Goal: Task Accomplishment & Management: Manage account settings

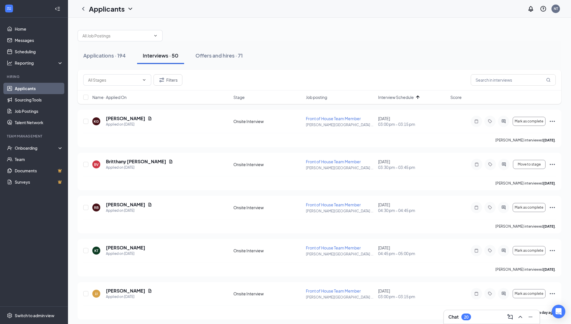
click at [409, 96] on span "Interview Schedule" at bounding box center [396, 97] width 36 height 6
click at [410, 96] on span "Interview Schedule" at bounding box center [396, 97] width 36 height 6
click at [554, 122] on icon "Ellipses" at bounding box center [552, 121] width 7 height 7
click at [453, 101] on div "Name · Applied On Stage Job posting Interview Schedule Score" at bounding box center [320, 97] width 484 height 14
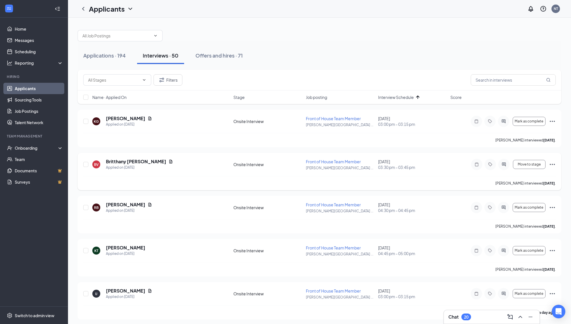
click at [552, 163] on icon "Ellipses" at bounding box center [552, 164] width 7 height 7
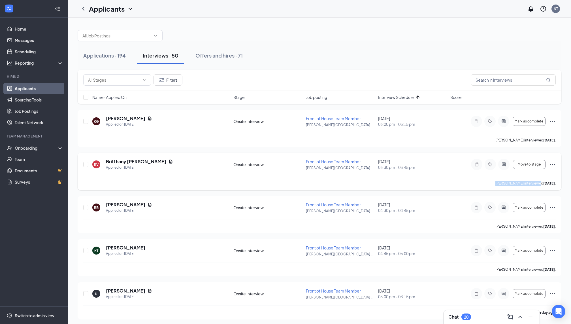
drag, startPoint x: 554, startPoint y: 163, endPoint x: 529, endPoint y: 180, distance: 30.0
click at [529, 180] on div "BV Britthany [PERSON_NAME] Applied on [DATE] Onsite Interview Front of House Te…" at bounding box center [320, 171] width 484 height 37
click at [556, 161] on div "BV Britthany [PERSON_NAME] Applied on [DATE] Onsite Interview Front of House Te…" at bounding box center [320, 171] width 484 height 37
click at [553, 164] on icon "Ellipses" at bounding box center [552, 164] width 7 height 7
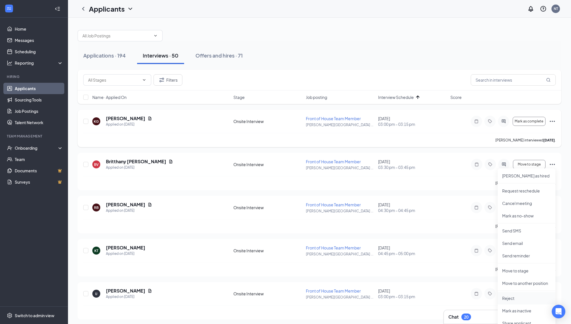
click at [526, 299] on p "Reject" at bounding box center [527, 298] width 49 height 6
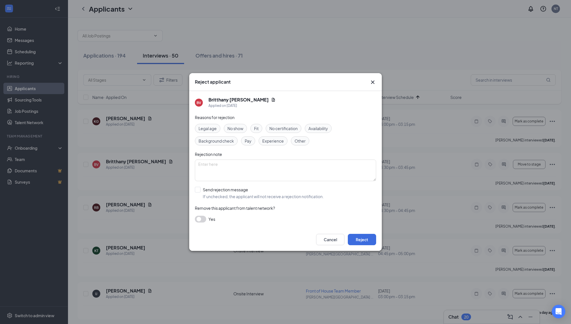
click at [272, 144] on span "Experience" at bounding box center [273, 141] width 22 height 6
click at [257, 129] on span "Fit" at bounding box center [256, 128] width 5 height 6
click at [313, 127] on span "Availability" at bounding box center [319, 128] width 20 height 6
click at [198, 191] on input "Send rejection message If unchecked, the applicant will not receive a rejection…" at bounding box center [259, 193] width 129 height 12
checkbox input "true"
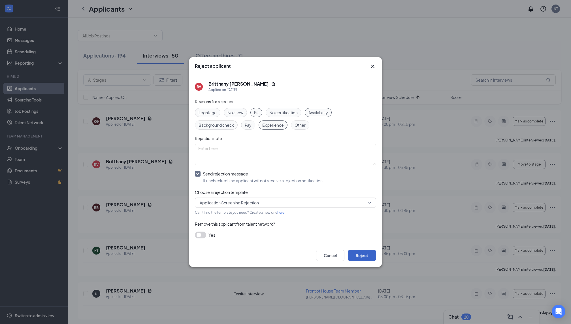
click at [363, 253] on button "Reject" at bounding box center [362, 255] width 28 height 11
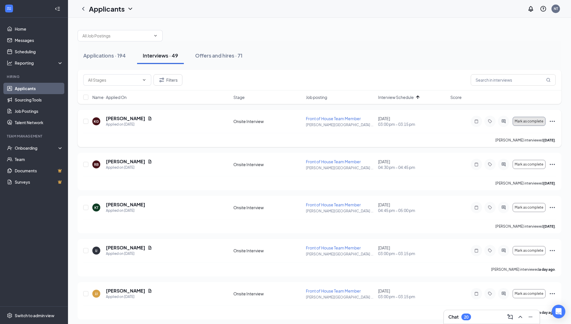
click at [537, 122] on span "Mark as complete" at bounding box center [529, 121] width 29 height 4
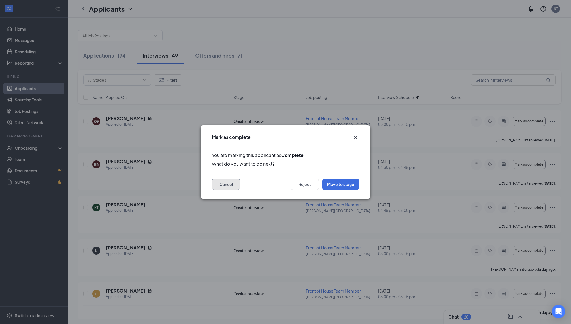
click at [223, 188] on button "Cancel" at bounding box center [226, 184] width 28 height 11
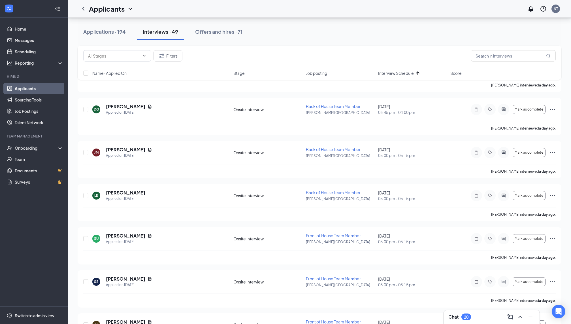
scroll to position [660, 0]
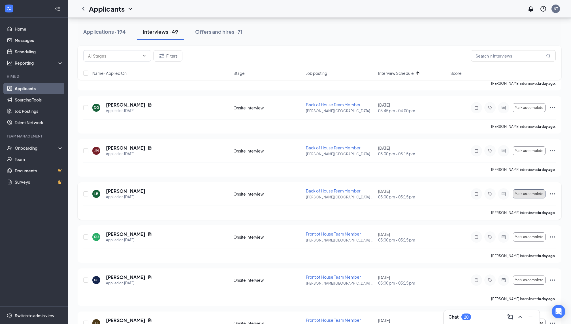
click at [538, 193] on span "Mark as complete" at bounding box center [529, 194] width 29 height 4
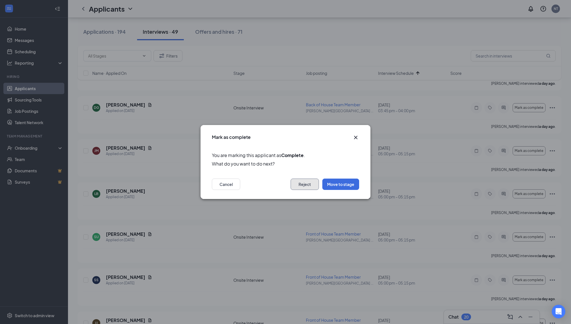
click at [304, 186] on button "Reject" at bounding box center [305, 184] width 28 height 11
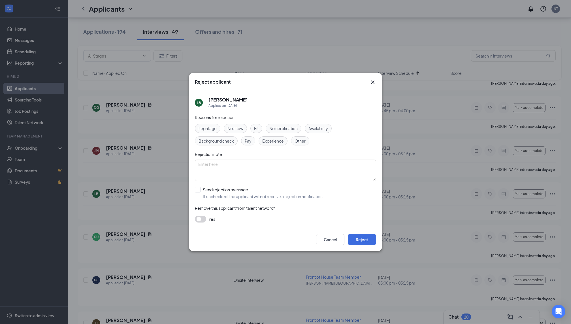
click at [270, 141] on span "Experience" at bounding box center [273, 141] width 22 height 6
click at [256, 127] on span "Fit" at bounding box center [256, 128] width 5 height 6
click at [332, 130] on div "Availability" at bounding box center [318, 128] width 27 height 9
click at [205, 194] on input "Send rejection message If unchecked, the applicant will not receive a rejection…" at bounding box center [259, 193] width 129 height 12
checkbox input "true"
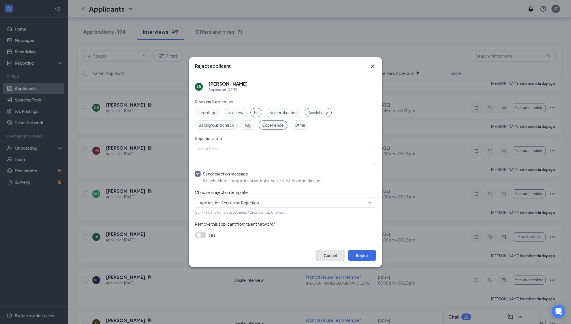
click at [338, 258] on button "Cancel" at bounding box center [330, 255] width 28 height 11
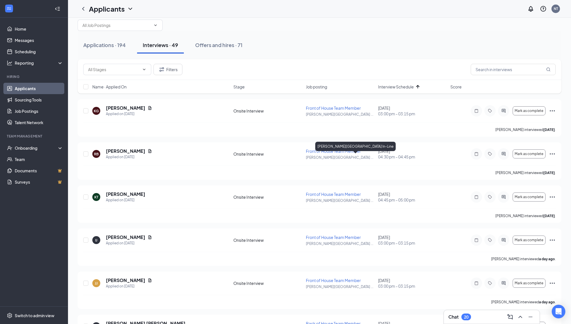
scroll to position [0, 0]
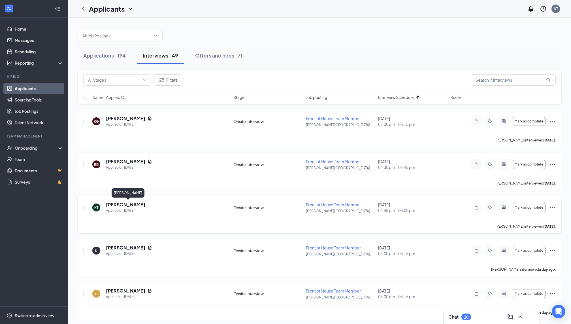
click at [145, 206] on h5 "[PERSON_NAME]" at bounding box center [125, 205] width 39 height 6
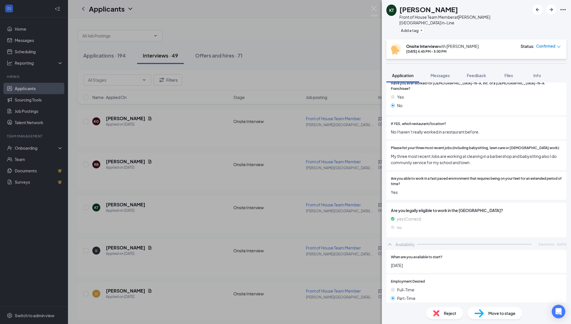
scroll to position [275, 0]
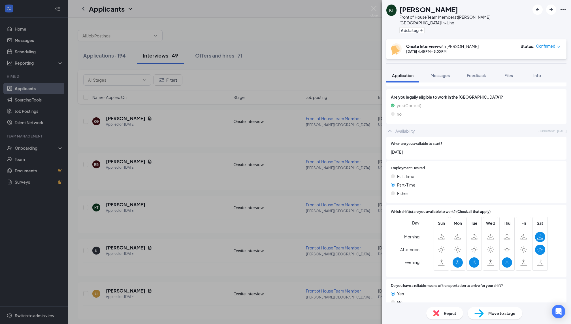
click at [254, 160] on div "KT [PERSON_NAME] Front of House Team Member at [PERSON_NAME][GEOGRAPHIC_DATA] I…" at bounding box center [285, 162] width 571 height 324
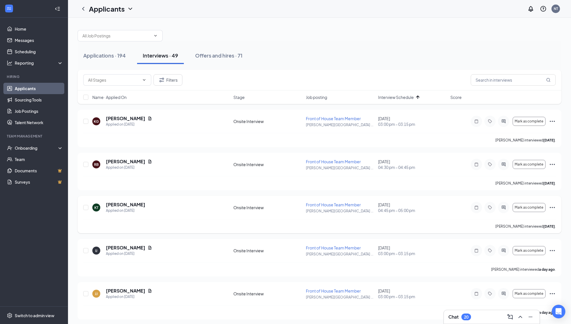
click at [554, 206] on icon "Ellipses" at bounding box center [552, 207] width 7 height 7
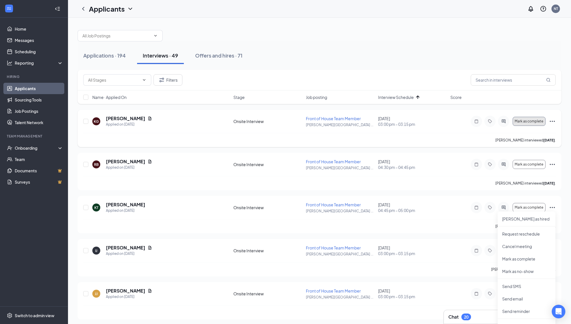
click at [522, 125] on button "Mark as complete" at bounding box center [529, 121] width 33 height 9
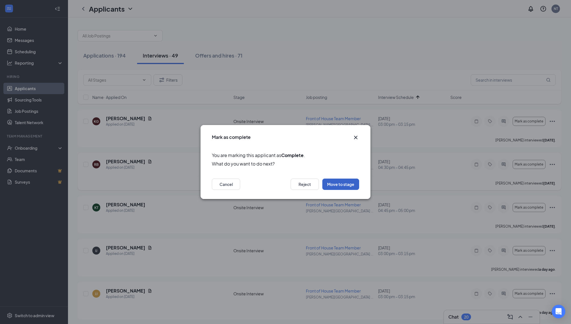
click at [331, 183] on button "Move to stage" at bounding box center [341, 184] width 37 height 11
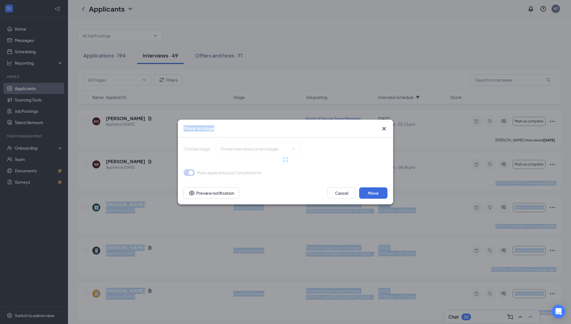
type input "Signature (next stage)"
click at [305, 173] on body "Home Messages Scheduling Reporting Hiring Applicants Sourcing Tools Job Posting…" at bounding box center [285, 162] width 571 height 324
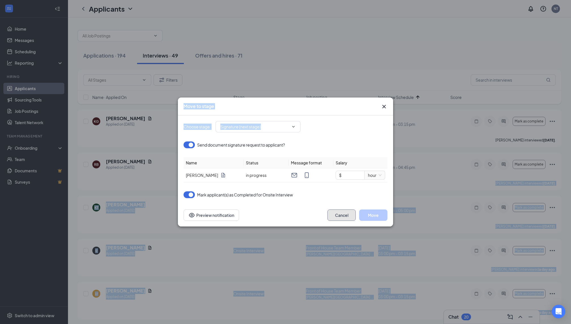
click at [334, 215] on button "Cancel" at bounding box center [342, 214] width 28 height 11
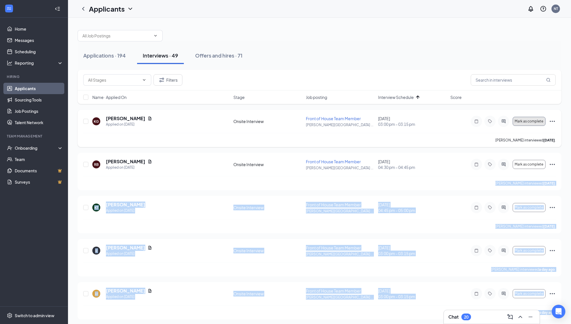
click at [525, 122] on span "Mark as complete" at bounding box center [529, 121] width 29 height 4
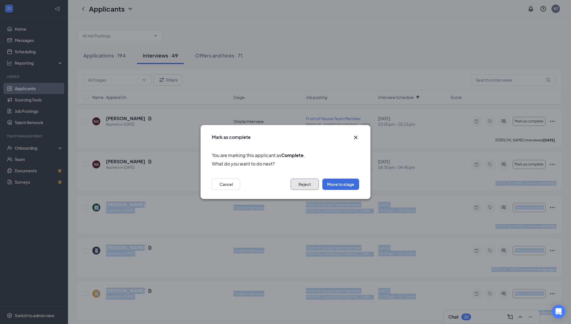
click at [307, 186] on button "Reject" at bounding box center [305, 184] width 28 height 11
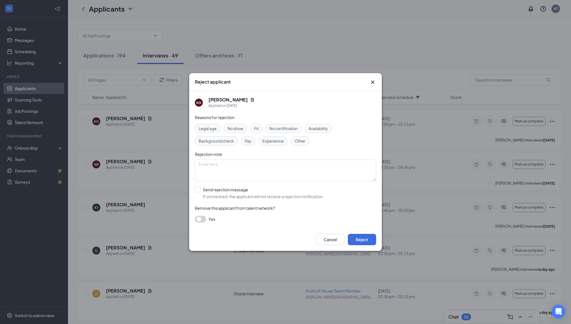
click at [257, 126] on span "Fit" at bounding box center [256, 128] width 5 height 6
click at [321, 125] on div "Availability" at bounding box center [318, 128] width 27 height 9
click at [267, 140] on span "Experience" at bounding box center [273, 141] width 22 height 6
click at [218, 192] on input "Send rejection message If unchecked, the applicant will not receive a rejection…" at bounding box center [259, 193] width 129 height 12
checkbox input "true"
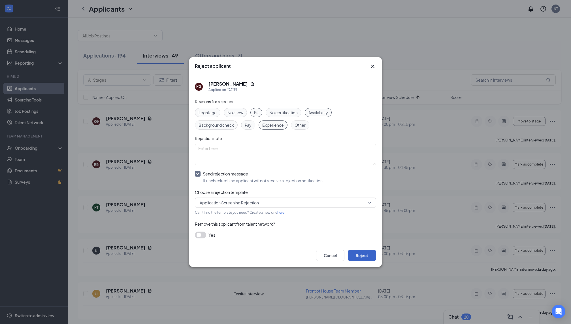
click at [364, 253] on button "Reject" at bounding box center [362, 255] width 28 height 11
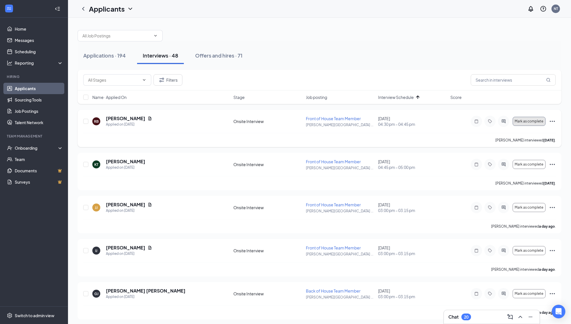
click at [532, 119] on span "Mark as complete" at bounding box center [529, 121] width 29 height 4
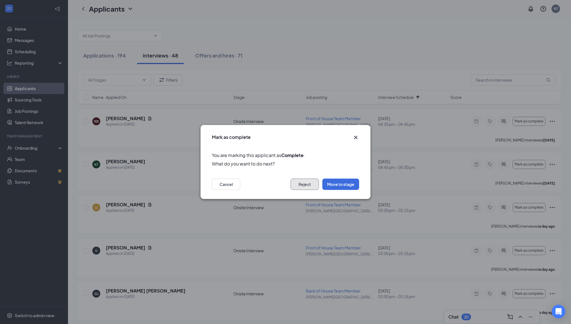
click at [313, 183] on button "Reject" at bounding box center [305, 184] width 28 height 11
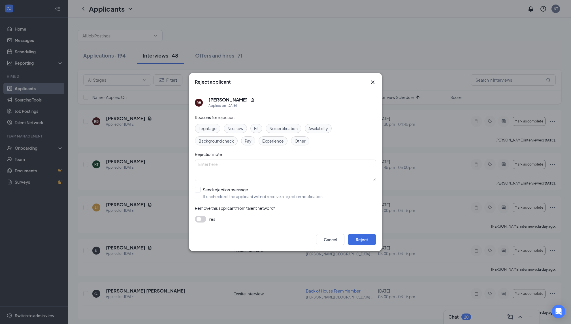
click at [318, 128] on span "Availability" at bounding box center [319, 128] width 20 height 6
click at [256, 129] on span "Fit" at bounding box center [256, 128] width 5 height 6
click at [270, 139] on span "Experience" at bounding box center [273, 141] width 22 height 6
click at [231, 190] on input "Send rejection message If unchecked, the applicant will not receive a rejection…" at bounding box center [259, 193] width 129 height 12
checkbox input "true"
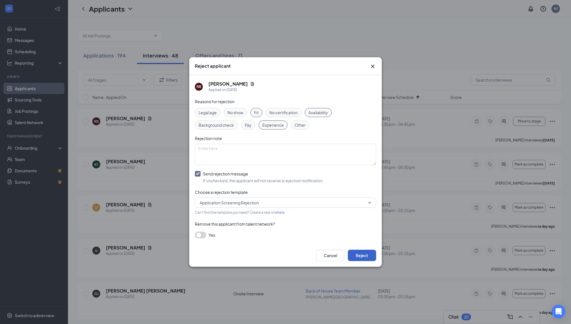
click at [359, 258] on button "Reject" at bounding box center [362, 255] width 28 height 11
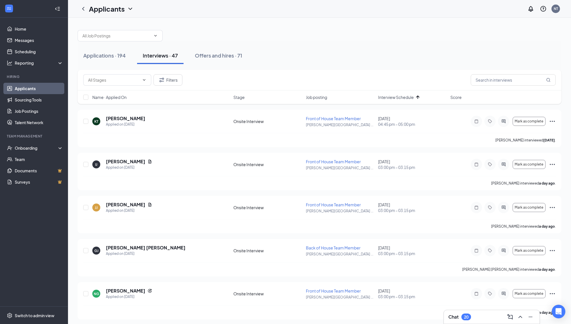
click at [404, 97] on span "Interview Schedule" at bounding box center [396, 97] width 36 height 6
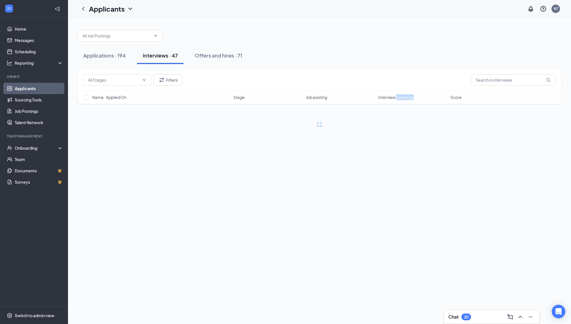
click at [404, 97] on span "Interview Schedule" at bounding box center [396, 97] width 36 height 6
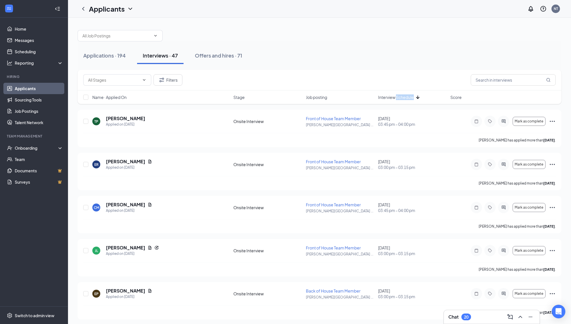
click at [404, 97] on span "Interview Schedule" at bounding box center [396, 97] width 36 height 6
click at [536, 123] on button "Mark as complete" at bounding box center [529, 121] width 33 height 9
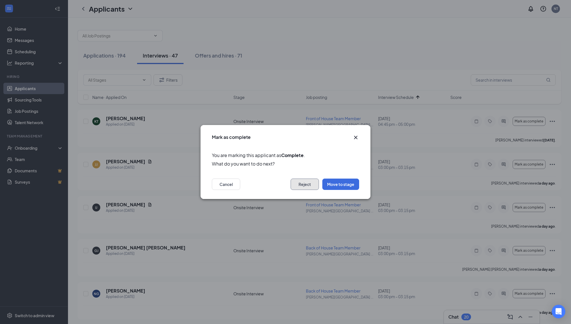
click at [311, 180] on button "Reject" at bounding box center [305, 184] width 28 height 11
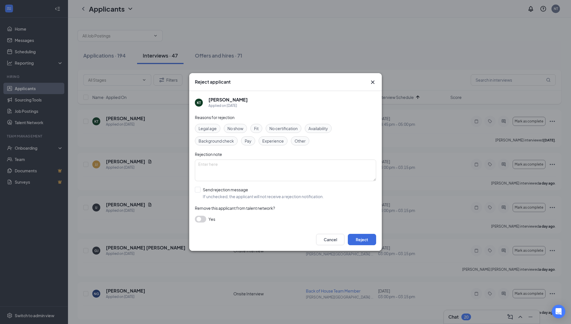
click at [276, 143] on span "Experience" at bounding box center [273, 141] width 22 height 6
click at [262, 131] on div "Legal age No show Fit No certification Availability Background check Pay Experi…" at bounding box center [285, 135] width 181 height 22
click at [259, 129] on div "Fit" at bounding box center [257, 128] width 12 height 9
click at [308, 133] on div "Legal age No show Fit No certification Availability Background check Pay Experi…" at bounding box center [285, 135] width 181 height 22
click at [311, 130] on span "Availability" at bounding box center [319, 128] width 20 height 6
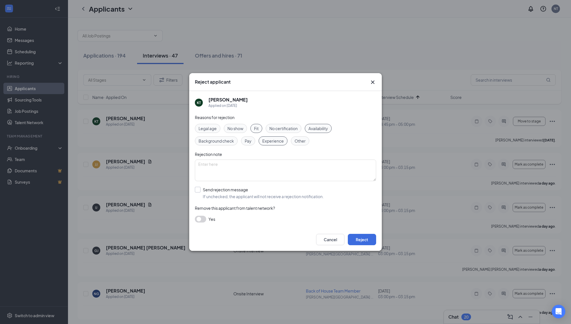
click at [218, 188] on input "Send rejection message If unchecked, the applicant will not receive a rejection…" at bounding box center [259, 193] width 129 height 12
checkbox input "true"
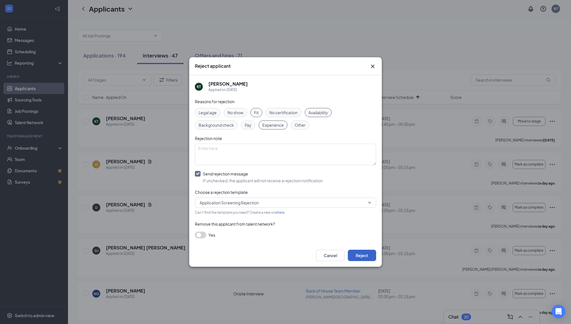
click at [370, 256] on button "Reject" at bounding box center [362, 255] width 28 height 11
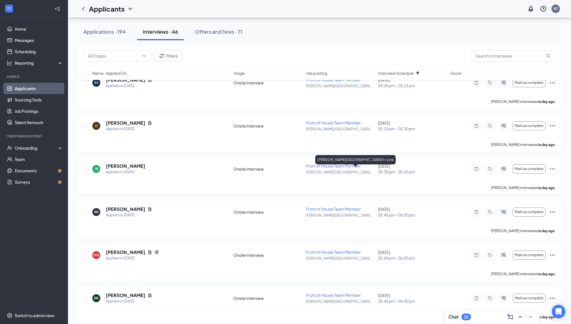
scroll to position [735, 0]
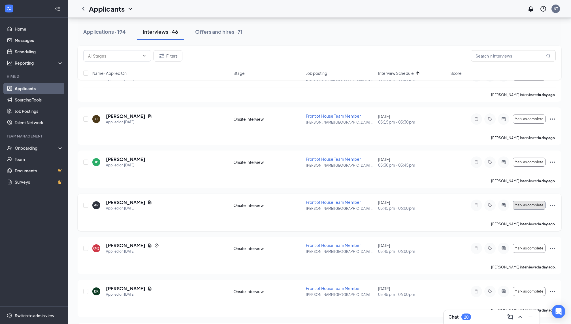
click at [521, 201] on button "Mark as complete" at bounding box center [529, 205] width 33 height 9
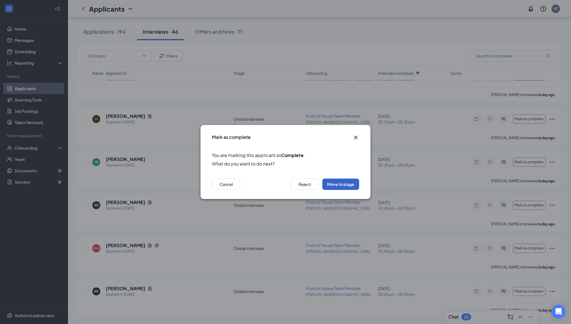
click at [334, 184] on button "Move to stage" at bounding box center [341, 184] width 37 height 11
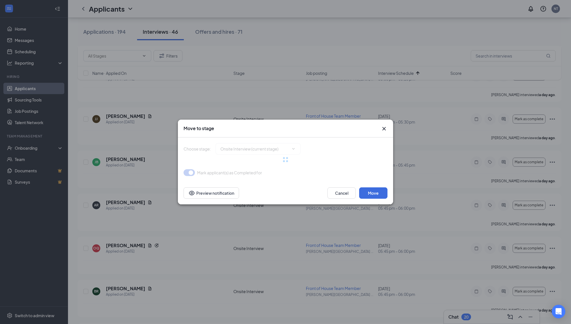
type input "Signature (next stage)"
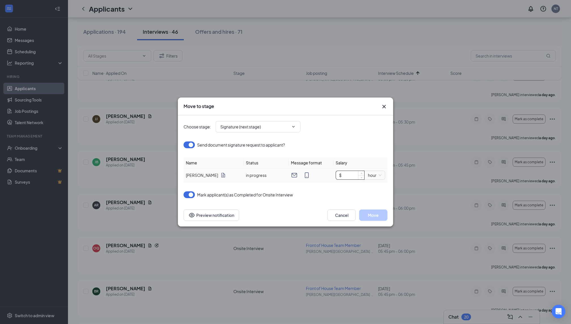
click at [354, 175] on input "$" at bounding box center [350, 175] width 28 height 9
type input "$ 15.75"
click at [386, 107] on icon "Cross" at bounding box center [384, 106] width 7 height 7
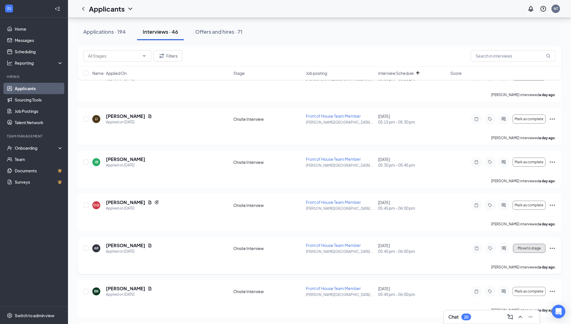
click at [535, 246] on span "Move to stage" at bounding box center [529, 248] width 23 height 4
type input "Signature (next stage)"
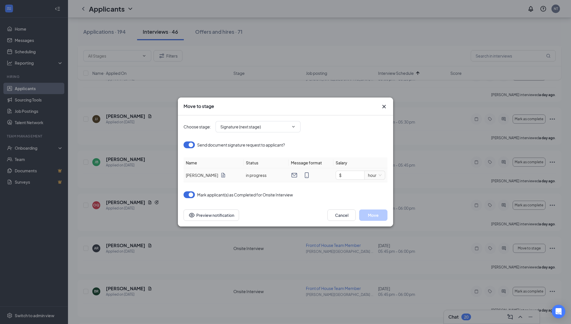
click at [349, 169] on td "$ hour" at bounding box center [361, 175] width 54 height 14
click at [351, 178] on input "$" at bounding box center [350, 175] width 28 height 9
type input "$ 15.75"
click at [372, 215] on button "Move" at bounding box center [373, 214] width 28 height 11
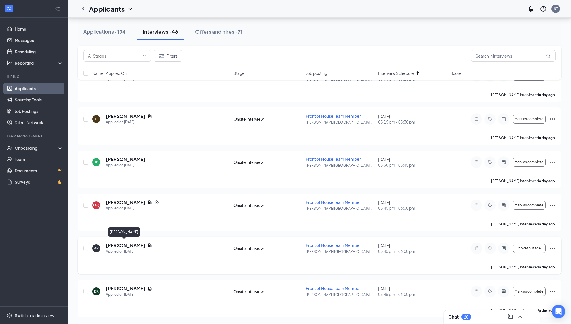
click at [128, 242] on h5 "[PERSON_NAME]" at bounding box center [125, 245] width 39 height 6
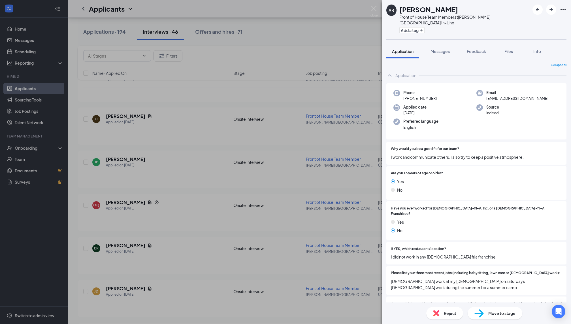
click at [511, 96] on span "[EMAIL_ADDRESS][DOMAIN_NAME]" at bounding box center [518, 99] width 62 height 6
copy span "[EMAIL_ADDRESS][DOMAIN_NAME]"
click at [309, 179] on div "AR [PERSON_NAME] Front of House Team Member at [PERSON_NAME][GEOGRAPHIC_DATA] I…" at bounding box center [285, 162] width 571 height 324
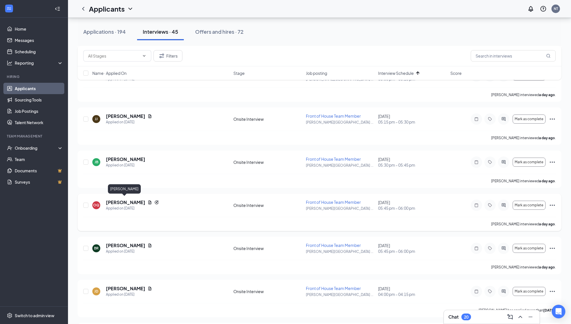
click at [120, 202] on h5 "[PERSON_NAME]" at bounding box center [125, 202] width 39 height 6
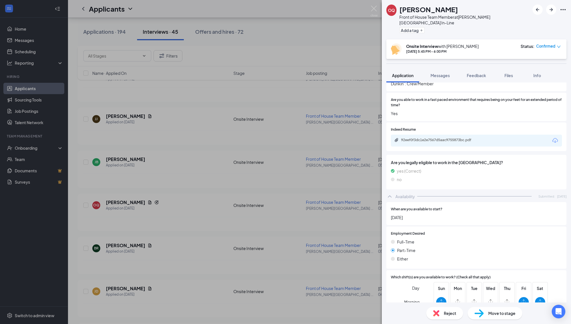
scroll to position [322, 0]
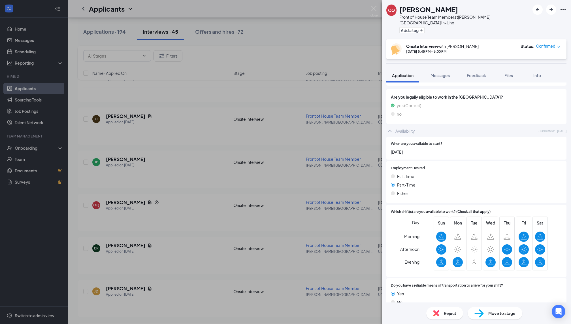
click at [279, 231] on div "OQ [PERSON_NAME] Front of House Team Member at [PERSON_NAME][GEOGRAPHIC_DATA] I…" at bounding box center [285, 162] width 571 height 324
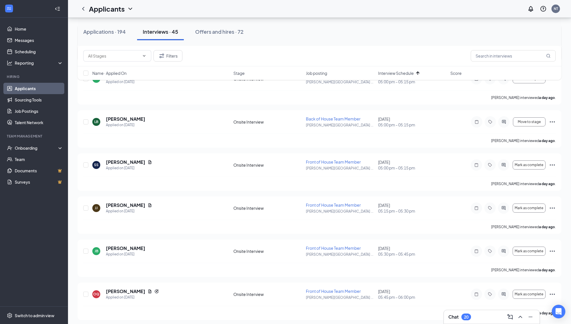
scroll to position [651, 0]
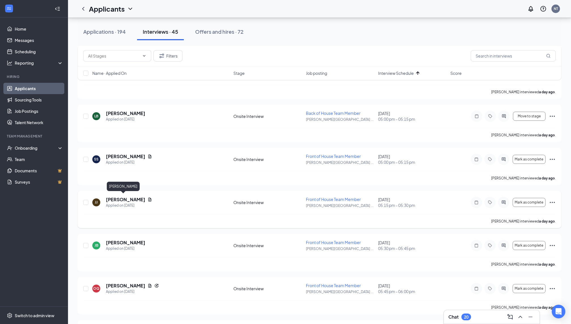
click at [124, 196] on h5 "[PERSON_NAME]" at bounding box center [125, 199] width 39 height 6
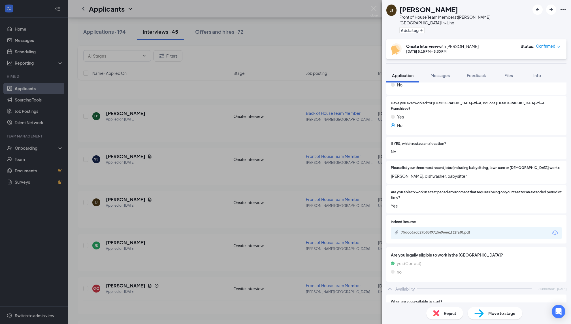
scroll to position [152, 0]
click at [438, 230] on div "75dcc6adc29b83f9715e96ee1f32faf8.pdf" at bounding box center [440, 232] width 79 height 5
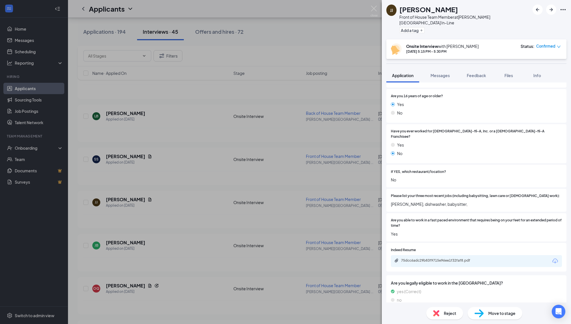
scroll to position [122, 0]
click at [198, 125] on div "[PERSON_NAME] [PERSON_NAME] Front of House Team Member at [PERSON_NAME][GEOGRAP…" at bounding box center [285, 162] width 571 height 324
